Goal: Task Accomplishment & Management: Use online tool/utility

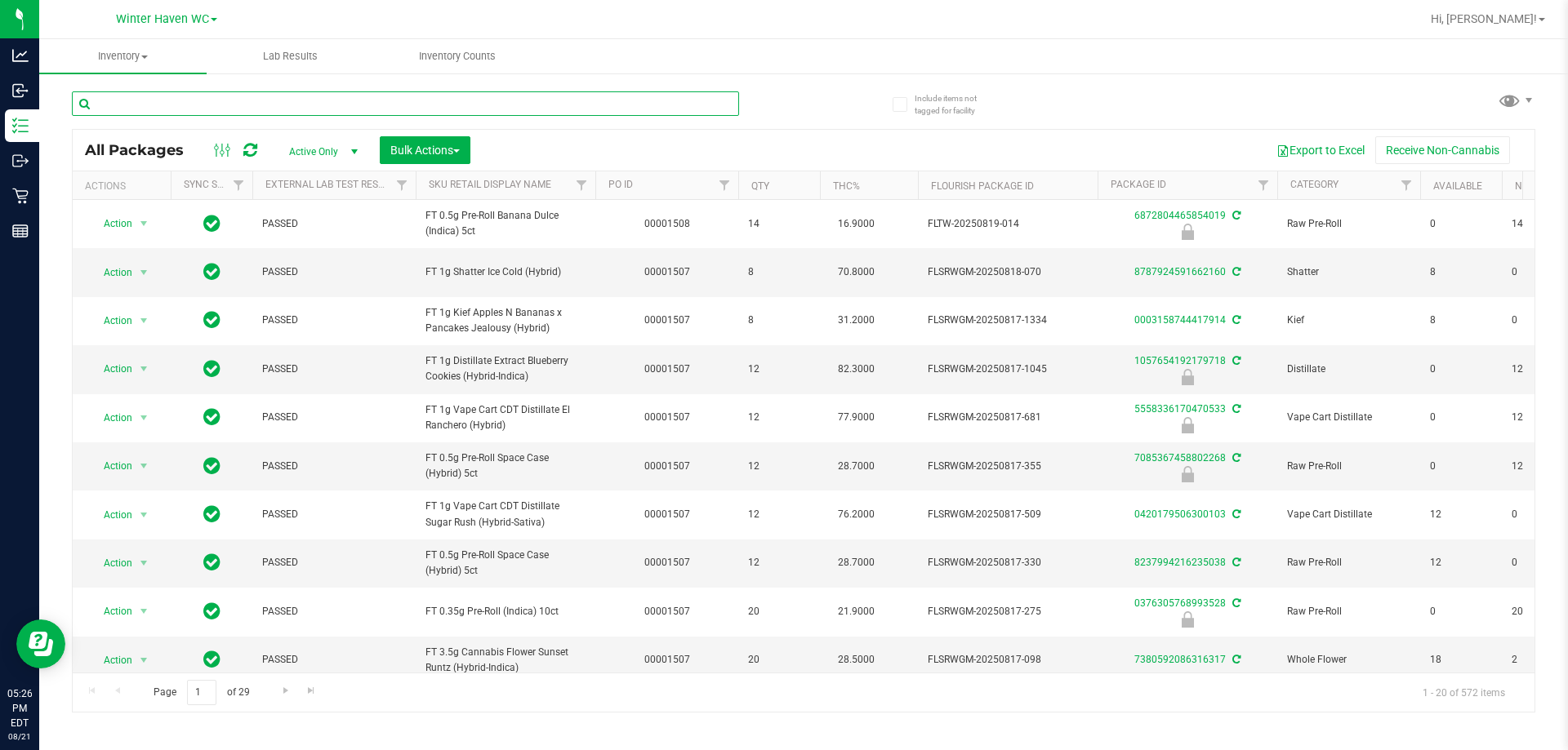
click at [325, 113] on input "text" at bounding box center [405, 104] width 667 height 25
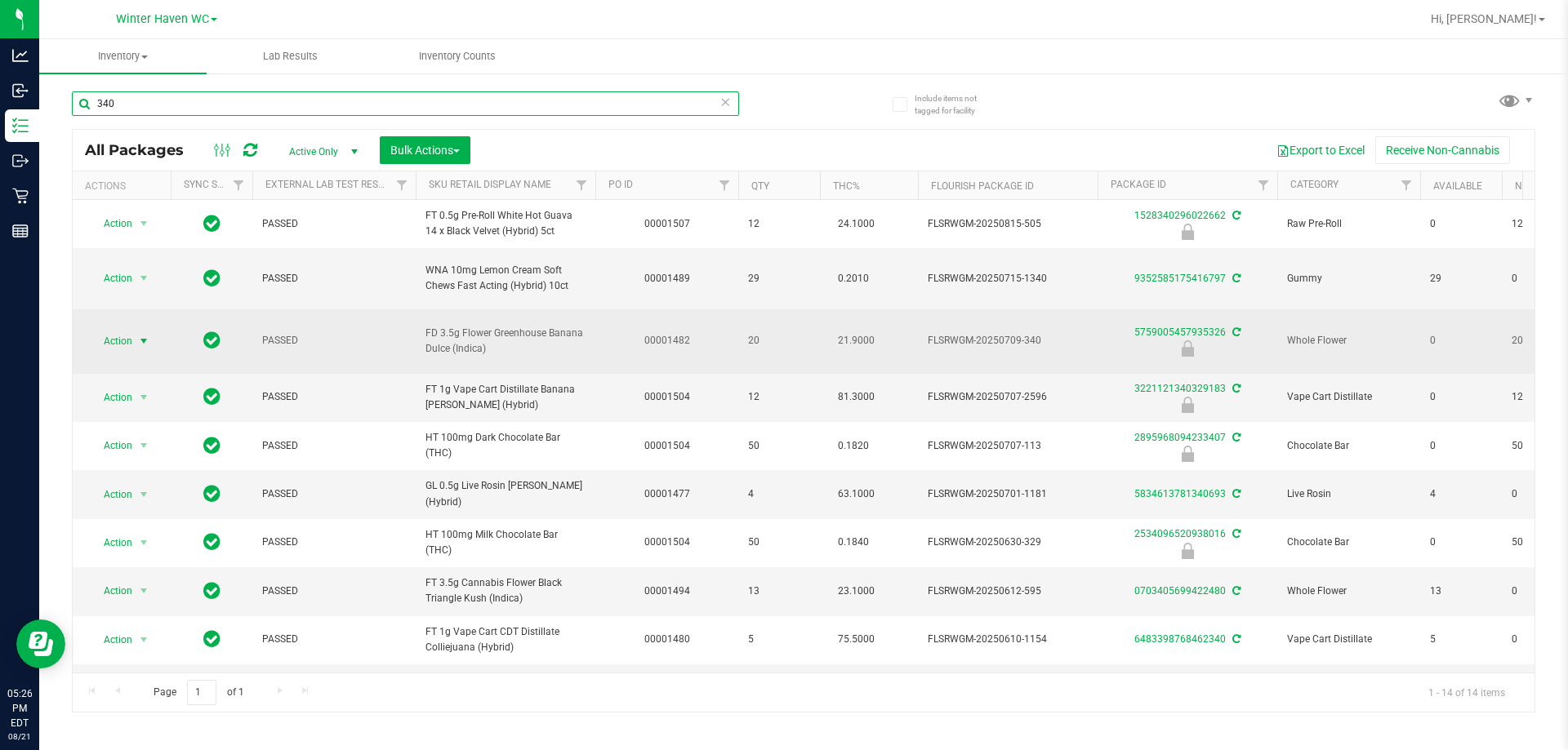
type input "340"
click at [142, 335] on span "select" at bounding box center [144, 342] width 13 height 13
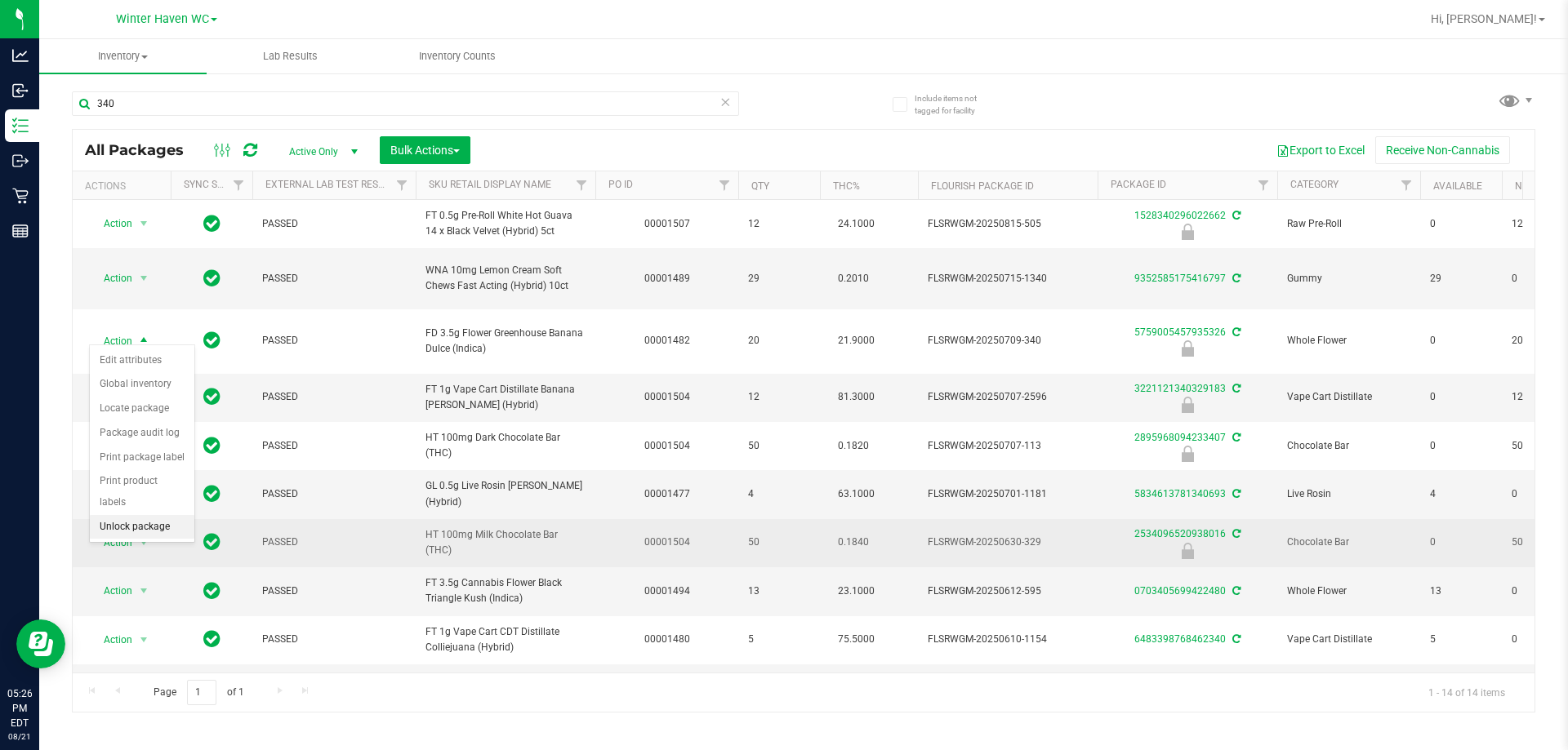
click at [135, 515] on li "Unlock package" at bounding box center [142, 527] width 104 height 25
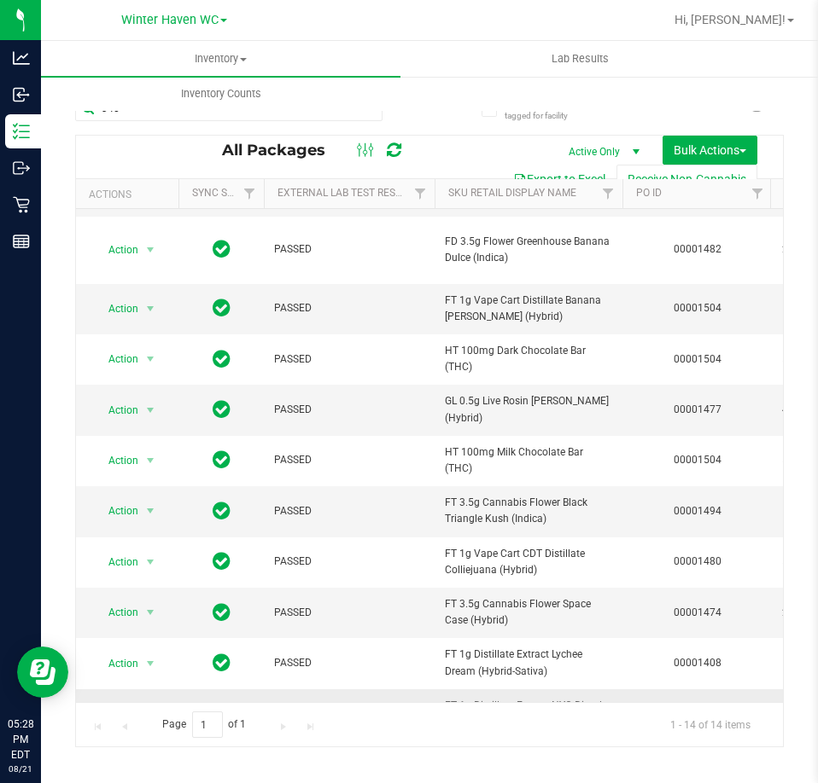
scroll to position [300, 0]
